Goal: Complete application form

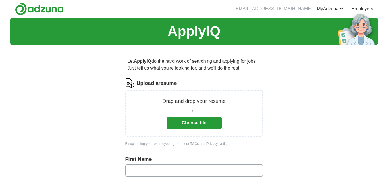
click at [197, 114] on div "or Choose file" at bounding box center [194, 117] width 55 height 24
click at [194, 119] on button "Choose file" at bounding box center [194, 123] width 55 height 12
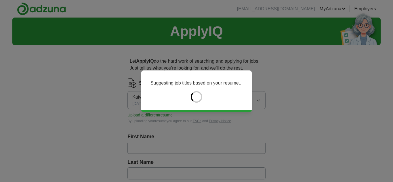
type input "********"
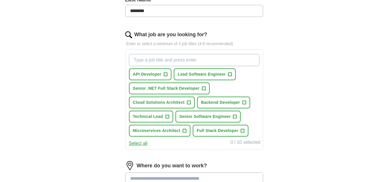
scroll to position [163, 0]
click at [203, 88] on span "+" at bounding box center [203, 88] width 3 height 5
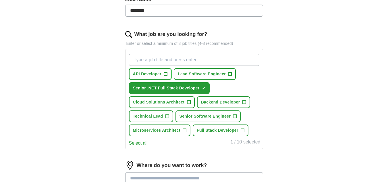
click at [166, 74] on span "+" at bounding box center [165, 74] width 3 height 5
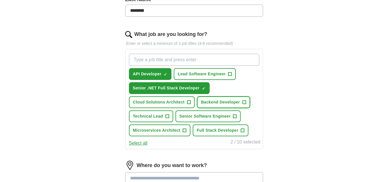
click at [245, 100] on span "+" at bounding box center [244, 102] width 3 height 5
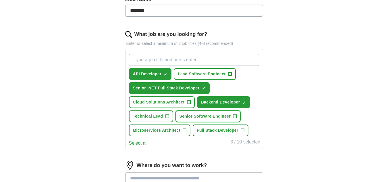
click at [236, 115] on span "+" at bounding box center [234, 116] width 3 height 5
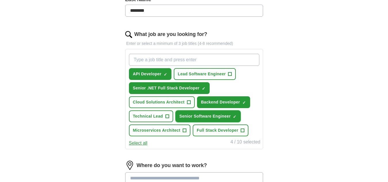
scroll to position [174, 0]
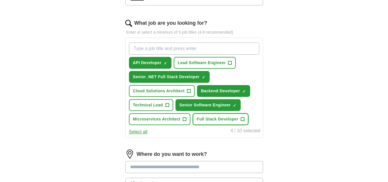
click at [242, 119] on span "+" at bounding box center [242, 119] width 3 height 5
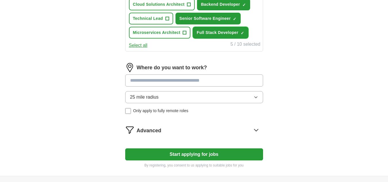
scroll to position [262, 0]
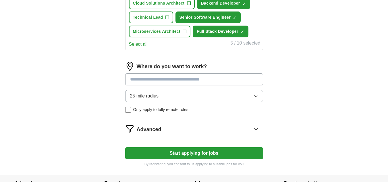
click at [219, 155] on button "Start applying for jobs" at bounding box center [194, 153] width 138 height 12
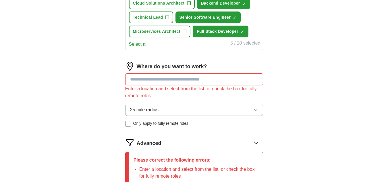
scroll to position [270, 0]
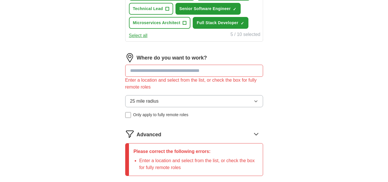
click at [178, 69] on input at bounding box center [194, 71] width 138 height 12
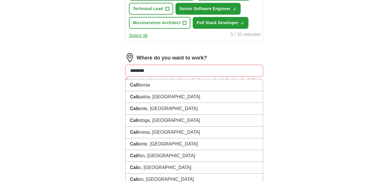
type input "*********"
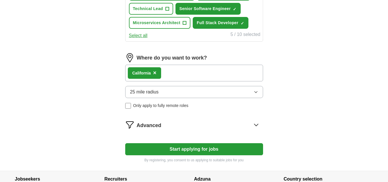
click at [180, 145] on button "Start applying for jobs" at bounding box center [194, 149] width 138 height 12
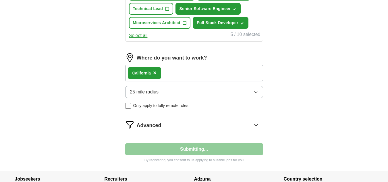
select select "**"
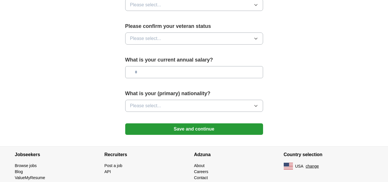
scroll to position [409, 0]
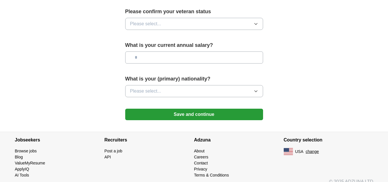
click at [201, 109] on button "Save and continue" at bounding box center [194, 114] width 138 height 11
